Goal: Information Seeking & Learning: Learn about a topic

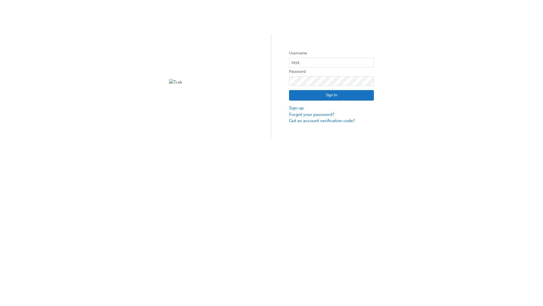
type input "test.e2e.user14"
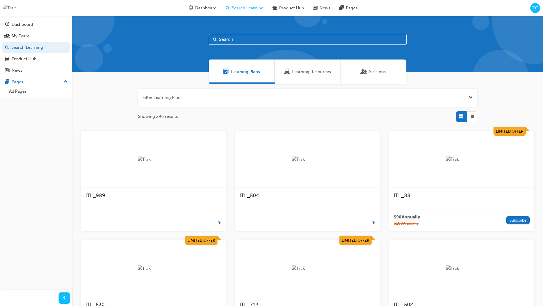
scroll to position [18, 0]
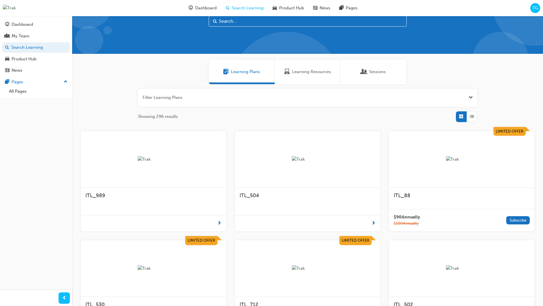
scroll to position [16, 0]
